Goal: Task Accomplishment & Management: Complete application form

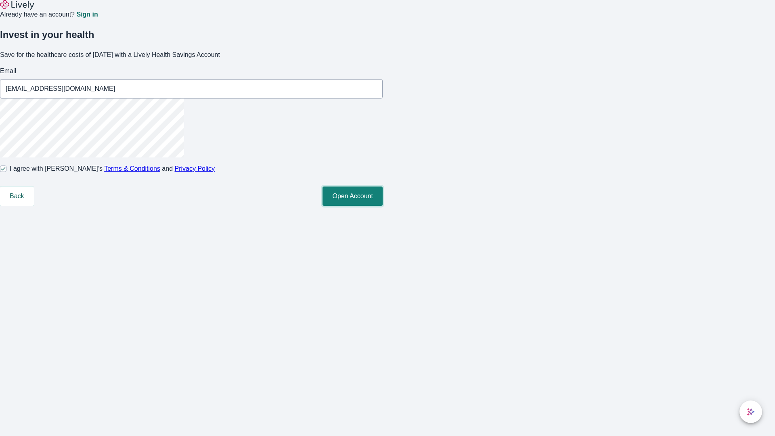
click at [383, 206] on button "Open Account" at bounding box center [353, 196] width 60 height 19
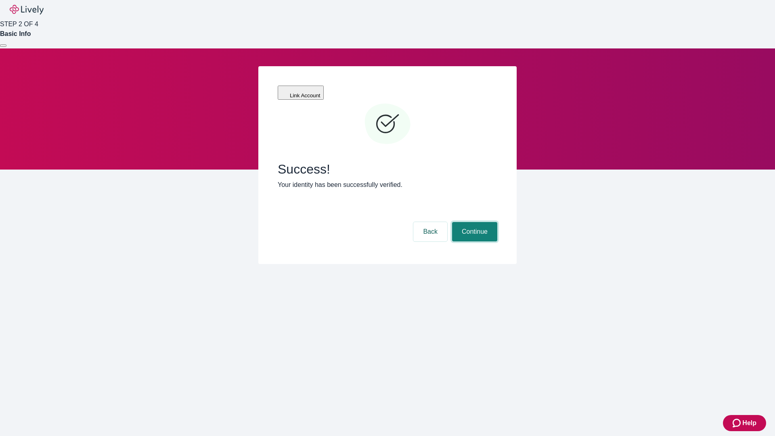
click at [474, 222] on button "Continue" at bounding box center [474, 231] width 45 height 19
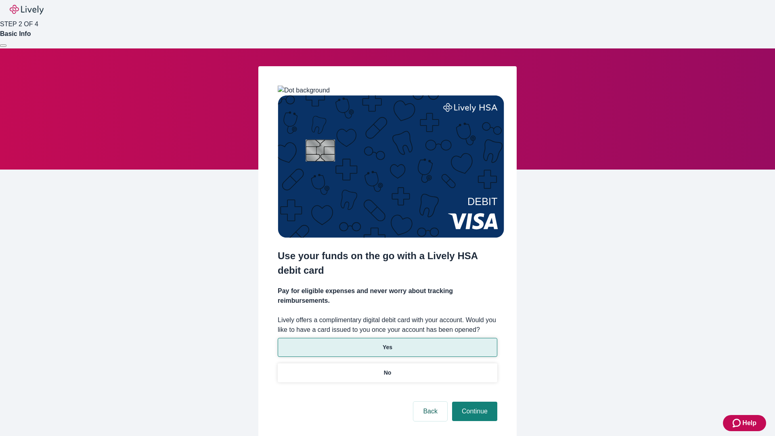
click at [387, 343] on p "Yes" at bounding box center [388, 347] width 10 height 8
click at [474, 402] on button "Continue" at bounding box center [474, 411] width 45 height 19
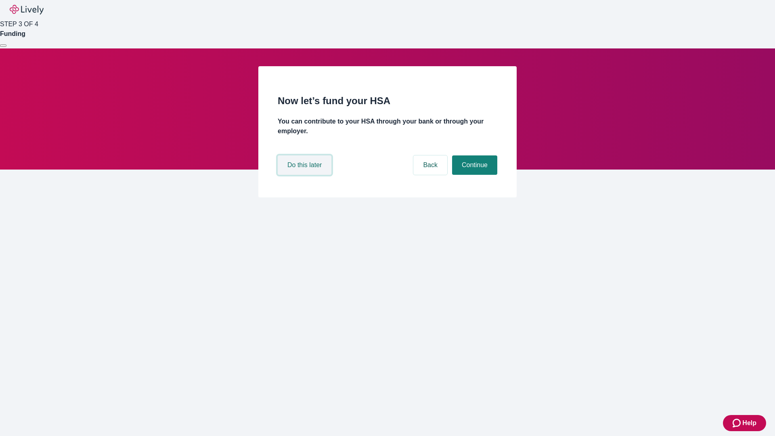
click at [306, 175] on button "Do this later" at bounding box center [305, 164] width 54 height 19
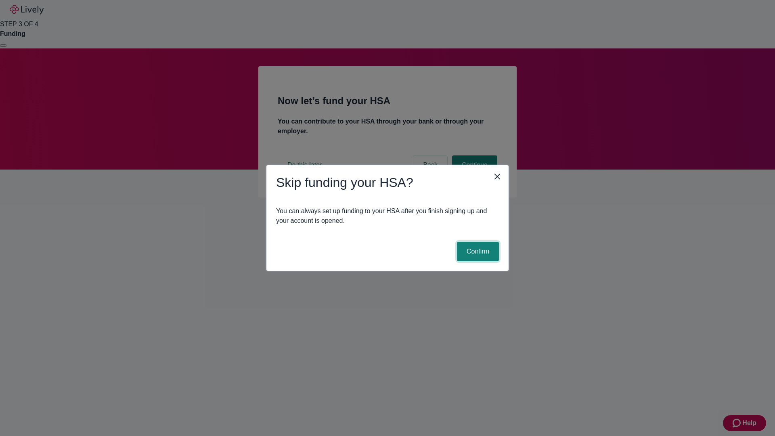
click at [477, 252] on button "Confirm" at bounding box center [478, 251] width 42 height 19
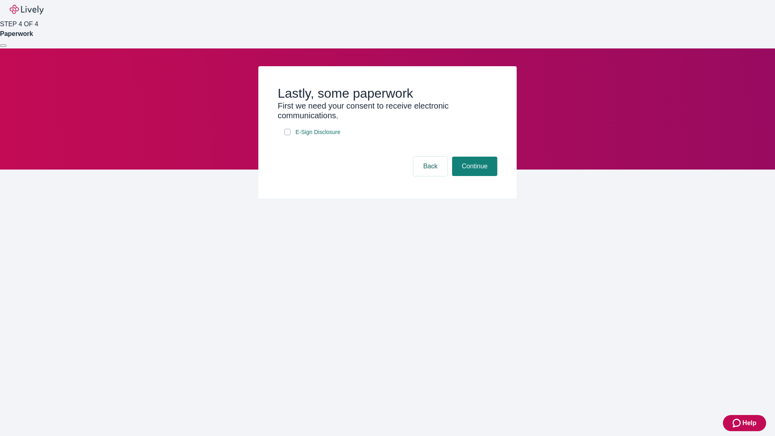
click at [288, 135] on input "E-Sign Disclosure" at bounding box center [287, 132] width 6 height 6
checkbox input "true"
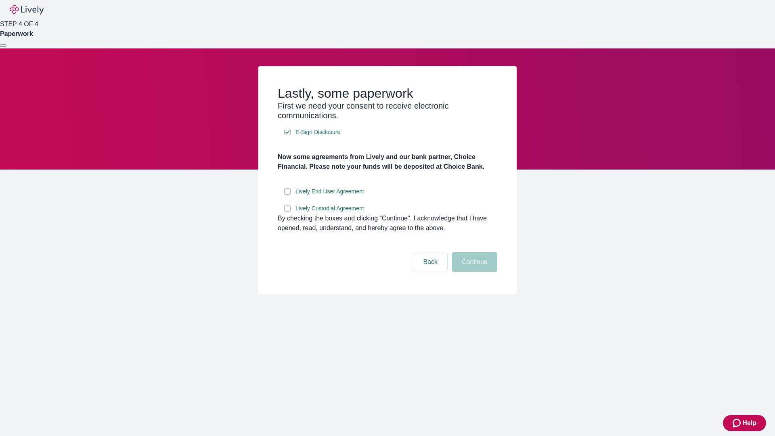
click at [288, 195] on input "Lively End User Agreement" at bounding box center [287, 191] width 6 height 6
checkbox input "true"
click at [288, 212] on input "Lively Custodial Agreement" at bounding box center [287, 208] width 6 height 6
checkbox input "true"
click at [474, 272] on button "Continue" at bounding box center [474, 261] width 45 height 19
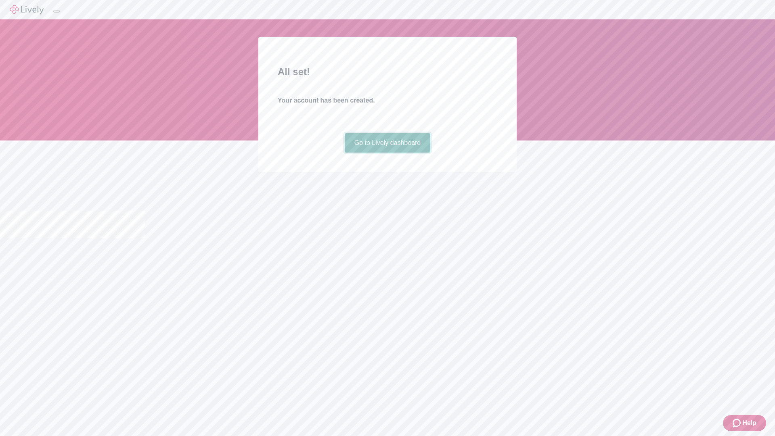
click at [387, 153] on link "Go to Lively dashboard" at bounding box center [388, 142] width 86 height 19
